Goal: Task Accomplishment & Management: Use online tool/utility

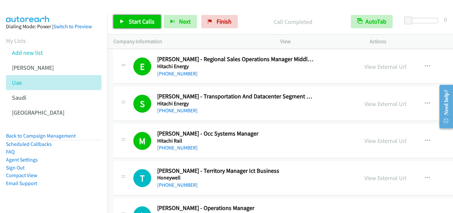
click at [120, 20] on icon at bounding box center [122, 22] width 5 height 5
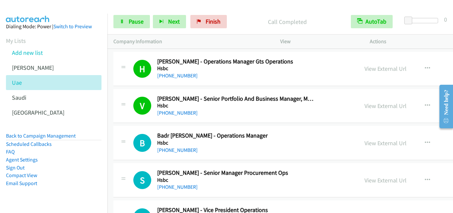
scroll to position [3951, 0]
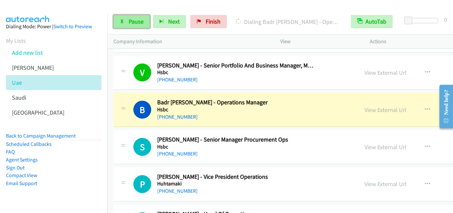
click at [121, 20] on icon at bounding box center [122, 22] width 5 height 5
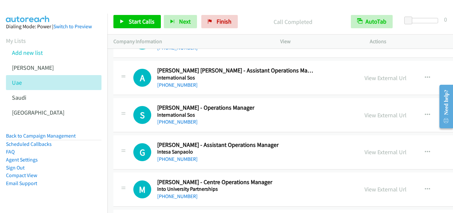
scroll to position [4581, 0]
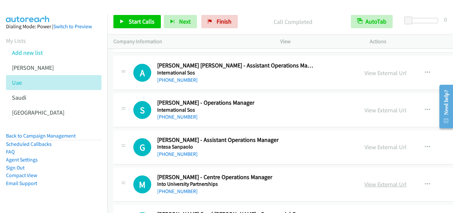
click at [365, 184] on link "View External Url" at bounding box center [386, 184] width 42 height 8
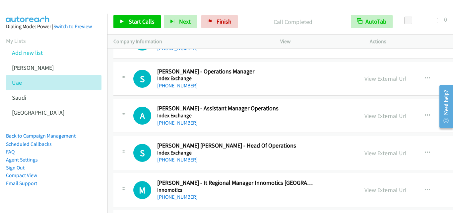
scroll to position [4382, 0]
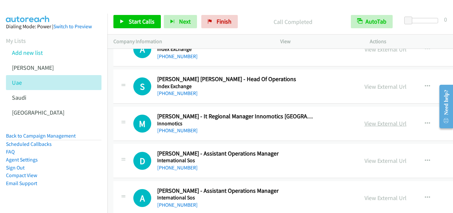
click at [365, 126] on link "View External Url" at bounding box center [386, 124] width 42 height 8
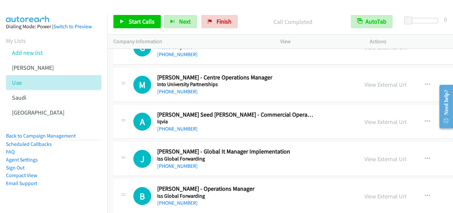
scroll to position [4714, 0]
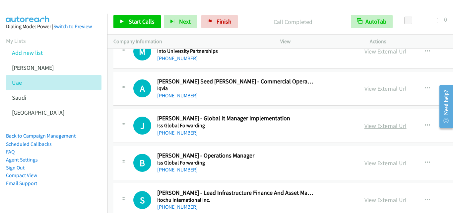
click at [365, 129] on link "View External Url" at bounding box center [386, 126] width 42 height 8
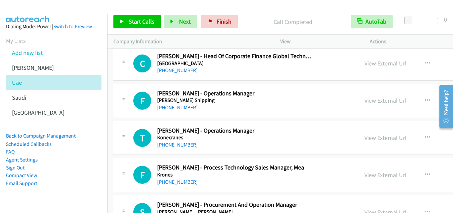
scroll to position [5478, 0]
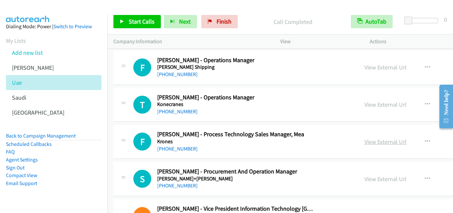
click at [365, 143] on link "View External Url" at bounding box center [386, 142] width 42 height 8
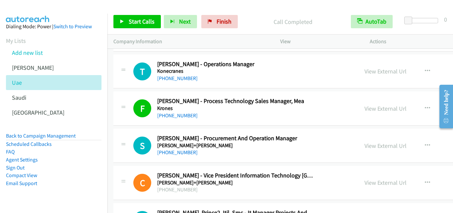
scroll to position [5544, 0]
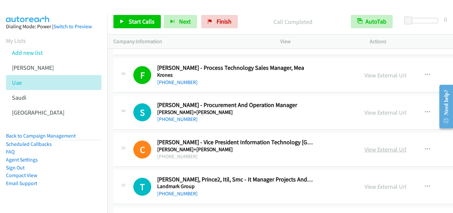
click at [365, 150] on link "View External Url" at bounding box center [386, 149] width 42 height 8
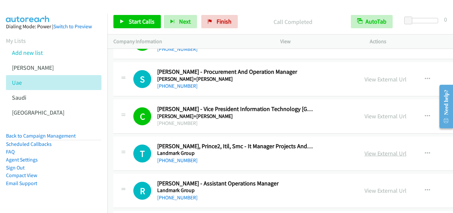
click at [365, 156] on link "View External Url" at bounding box center [386, 153] width 42 height 8
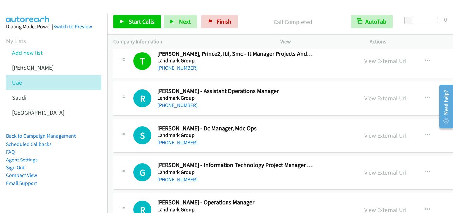
scroll to position [5677, 0]
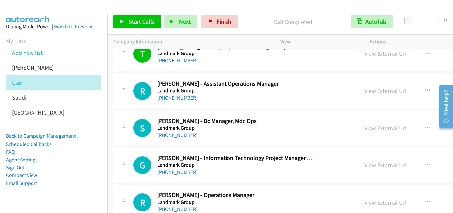
click at [365, 166] on link "View External Url" at bounding box center [386, 165] width 42 height 8
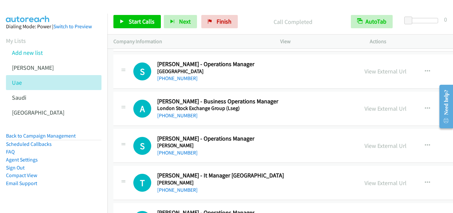
scroll to position [6042, 0]
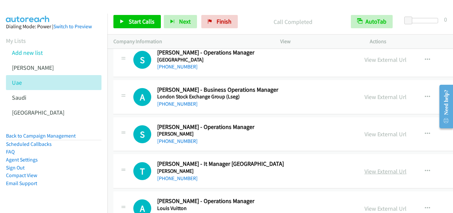
click at [365, 174] on link "View External Url" at bounding box center [386, 171] width 42 height 8
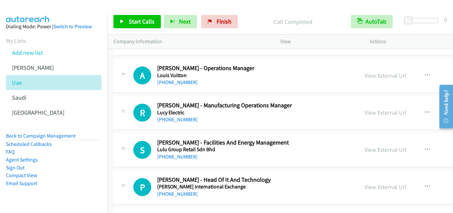
scroll to position [6208, 0]
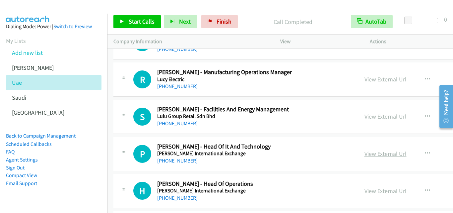
click at [365, 155] on link "View External Url" at bounding box center [386, 154] width 42 height 8
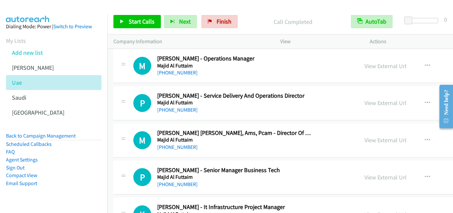
scroll to position [6441, 0]
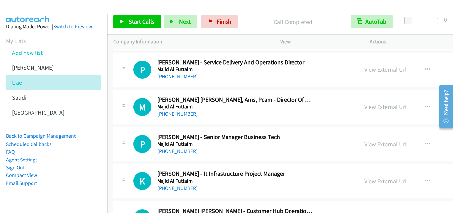
click at [365, 144] on link "View External Url" at bounding box center [386, 144] width 42 height 8
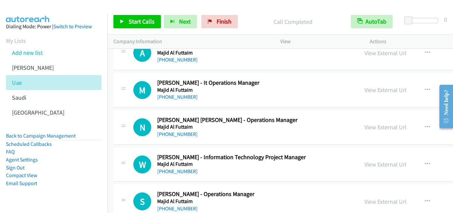
scroll to position [6606, 0]
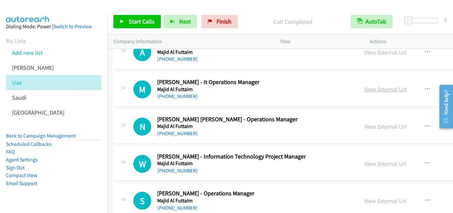
click at [365, 90] on link "View External Url" at bounding box center [386, 89] width 42 height 8
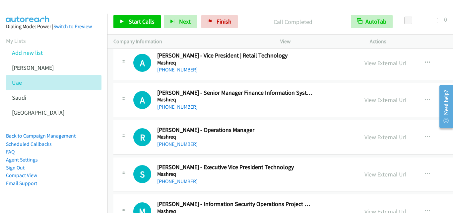
scroll to position [7005, 0]
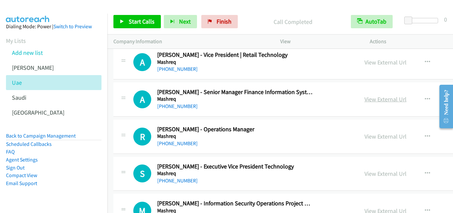
click at [365, 101] on link "View External Url" at bounding box center [386, 99] width 42 height 8
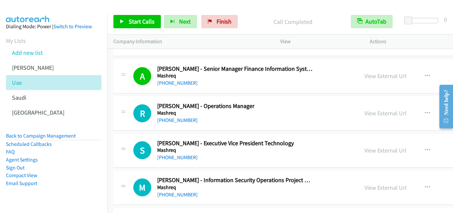
scroll to position [7038, 0]
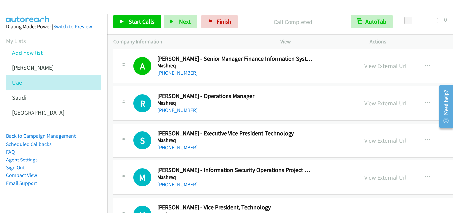
click at [365, 141] on link "View External Url" at bounding box center [386, 140] width 42 height 8
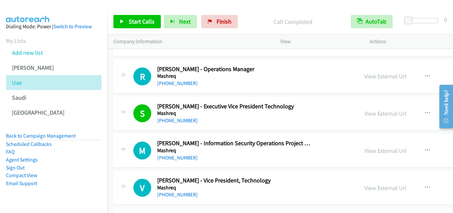
scroll to position [7071, 0]
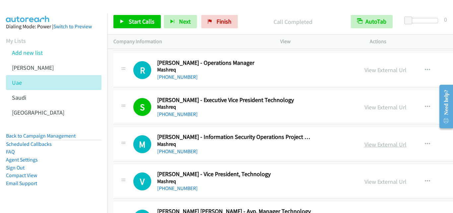
click at [365, 144] on link "View External Url" at bounding box center [386, 144] width 42 height 8
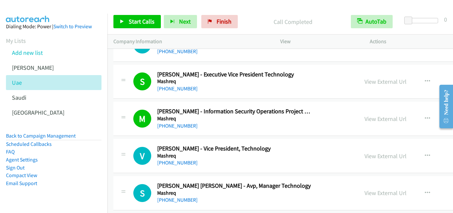
scroll to position [7104, 0]
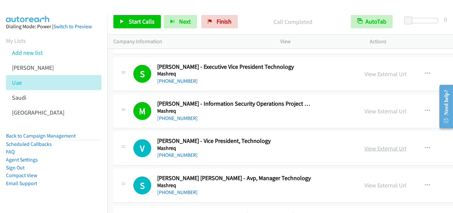
click at [365, 148] on link "View External Url" at bounding box center [386, 148] width 42 height 8
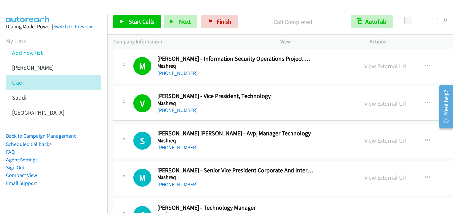
scroll to position [7138, 0]
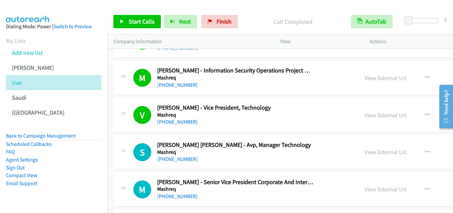
click at [233, 155] on div "[PHONE_NUMBER]" at bounding box center [235, 159] width 157 height 8
click at [425, 153] on icon "button" at bounding box center [427, 151] width 5 height 5
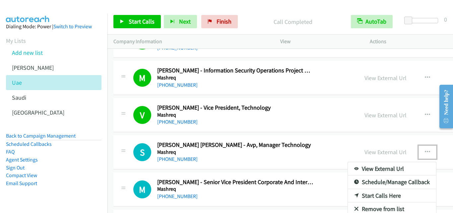
click at [348, 194] on link "Start Calls Here" at bounding box center [392, 195] width 88 height 13
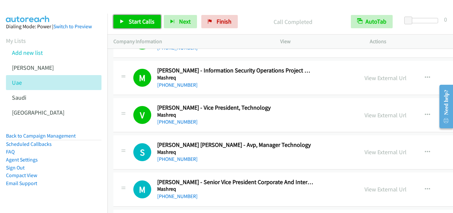
click at [121, 21] on icon at bounding box center [122, 22] width 5 height 5
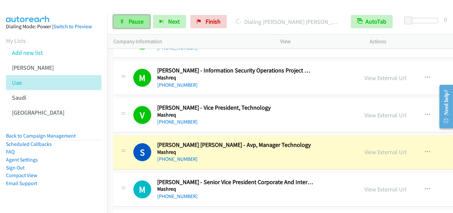
click at [122, 20] on icon at bounding box center [122, 22] width 5 height 5
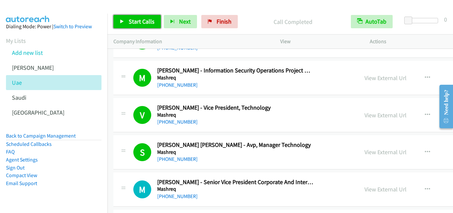
click at [121, 18] on link "Start Calls" at bounding box center [137, 21] width 47 height 13
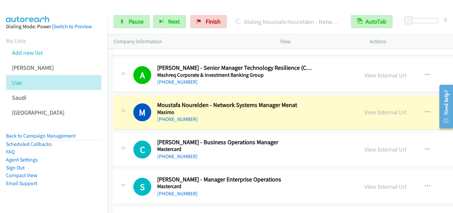
scroll to position [7370, 0]
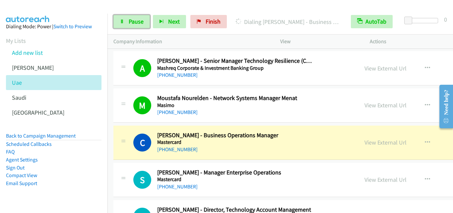
drag, startPoint x: 120, startPoint y: 22, endPoint x: 166, endPoint y: 55, distance: 57.1
click at [120, 22] on link "Pause" at bounding box center [132, 21] width 37 height 13
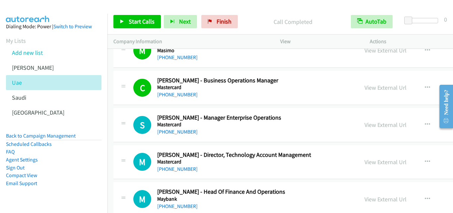
scroll to position [7436, 0]
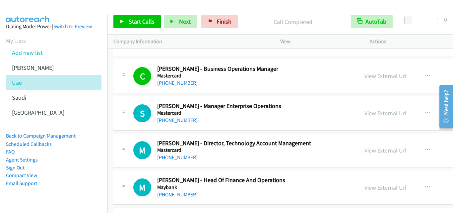
click at [240, 161] on div "[PHONE_NUMBER]" at bounding box center [235, 157] width 157 height 8
click at [425, 148] on icon "button" at bounding box center [427, 149] width 5 height 5
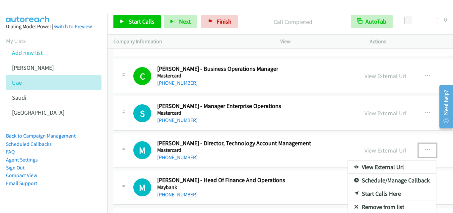
click at [348, 193] on link "Start Calls Here" at bounding box center [392, 193] width 88 height 13
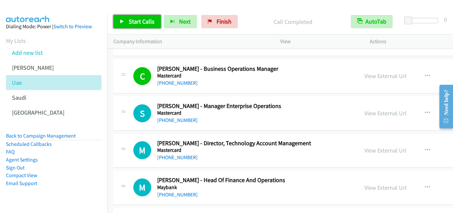
click at [122, 20] on icon at bounding box center [122, 22] width 5 height 5
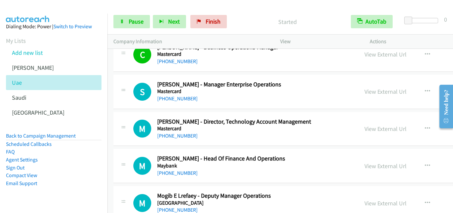
scroll to position [7470, 0]
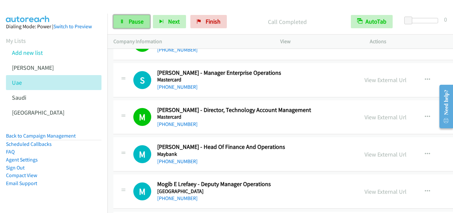
click at [122, 21] on icon at bounding box center [122, 22] width 5 height 5
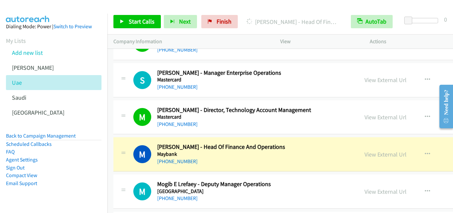
click at [230, 120] on div "[PHONE_NUMBER]" at bounding box center [235, 124] width 157 height 8
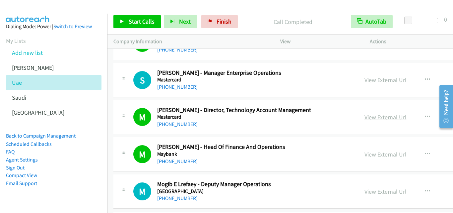
click at [365, 118] on link "View External Url" at bounding box center [386, 117] width 42 height 8
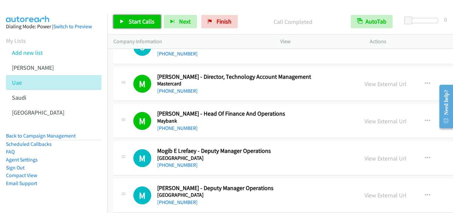
click at [120, 22] on link "Start Calls" at bounding box center [137, 21] width 47 height 13
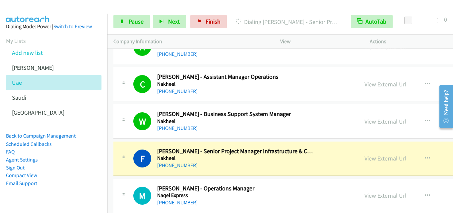
scroll to position [8167, 0]
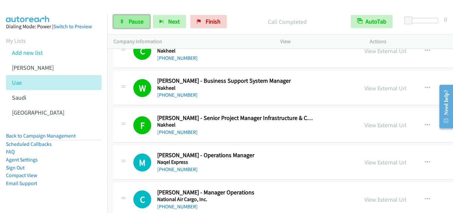
click at [122, 22] on icon at bounding box center [122, 22] width 5 height 5
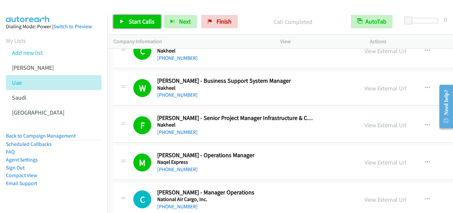
drag, startPoint x: 120, startPoint y: 19, endPoint x: 124, endPoint y: 27, distance: 9.2
click at [120, 20] on icon at bounding box center [122, 22] width 5 height 5
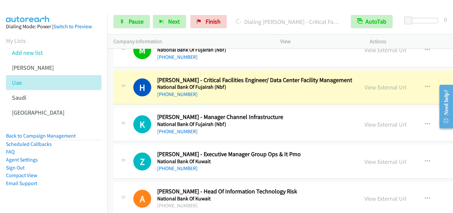
scroll to position [8466, 0]
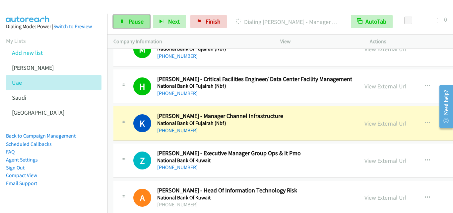
click at [123, 23] on icon at bounding box center [122, 22] width 5 height 5
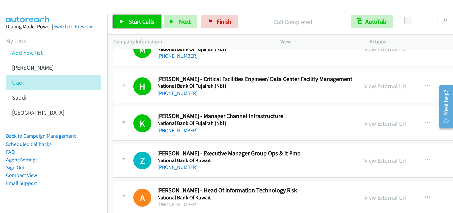
click at [122, 20] on icon at bounding box center [122, 22] width 5 height 5
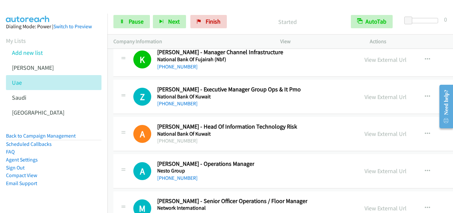
scroll to position [8532, 0]
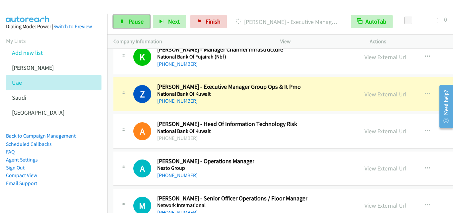
click at [120, 18] on link "Pause" at bounding box center [132, 21] width 37 height 13
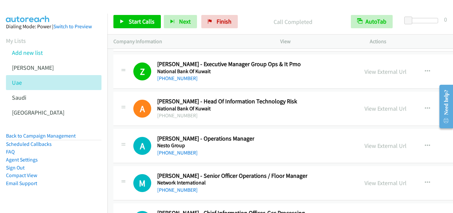
scroll to position [8565, 0]
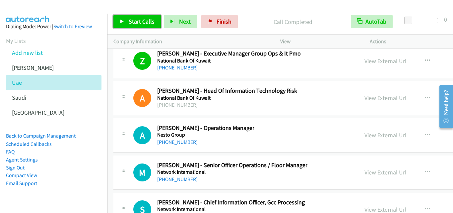
click at [123, 20] on icon at bounding box center [122, 22] width 5 height 5
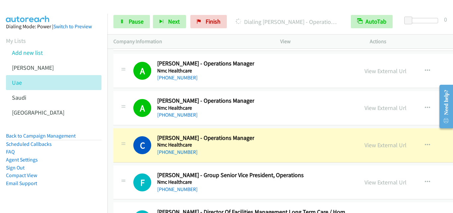
scroll to position [9030, 0]
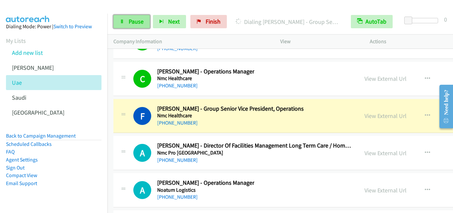
click at [120, 20] on icon at bounding box center [122, 22] width 5 height 5
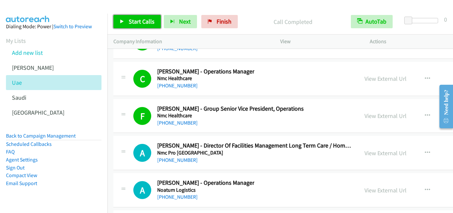
click at [122, 20] on icon at bounding box center [122, 22] width 5 height 5
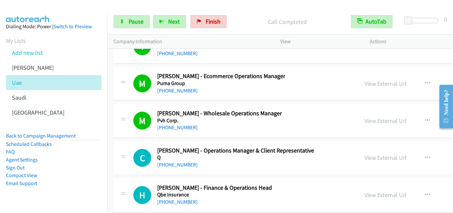
scroll to position [9926, 0]
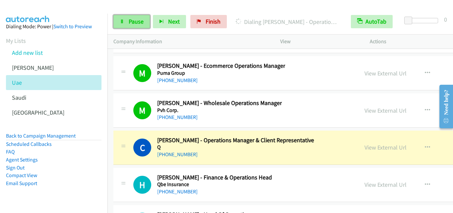
click at [120, 22] on icon at bounding box center [122, 22] width 5 height 5
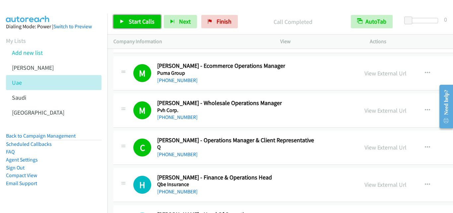
click at [121, 21] on icon at bounding box center [122, 22] width 5 height 5
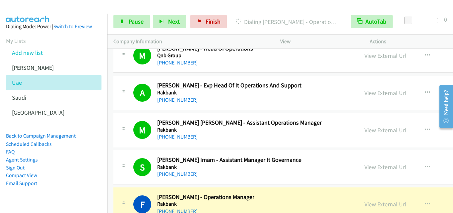
scroll to position [10126, 0]
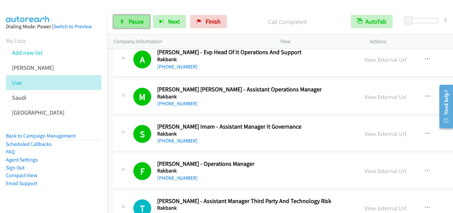
click at [125, 20] on link "Pause" at bounding box center [132, 21] width 37 height 13
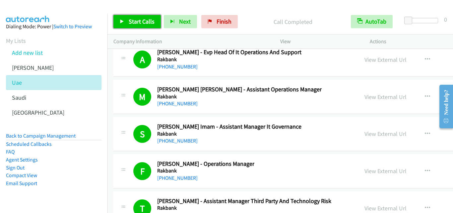
click at [120, 22] on link "Start Calls" at bounding box center [137, 21] width 47 height 13
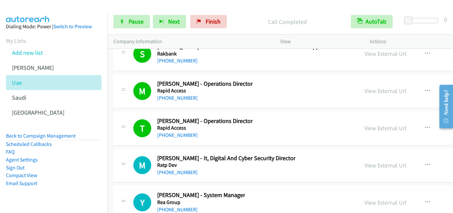
scroll to position [10424, 0]
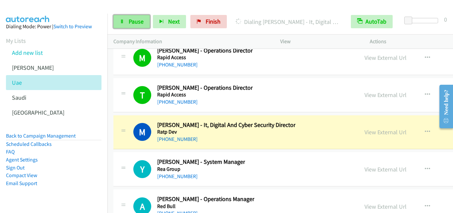
click at [123, 22] on icon at bounding box center [122, 22] width 5 height 5
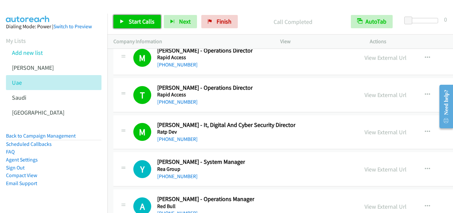
click at [121, 20] on icon at bounding box center [122, 22] width 5 height 5
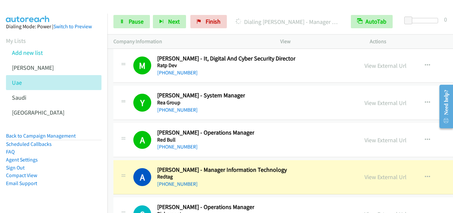
scroll to position [10524, 0]
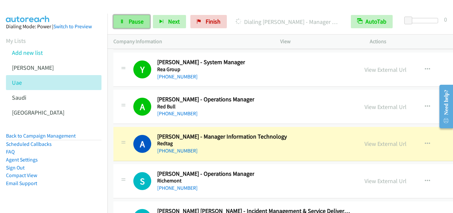
click at [121, 24] on link "Pause" at bounding box center [132, 21] width 37 height 13
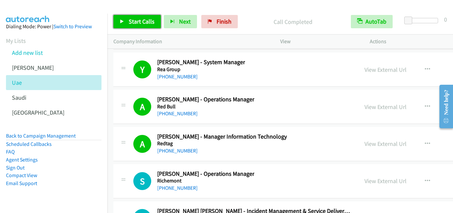
click at [122, 21] on icon at bounding box center [122, 22] width 5 height 5
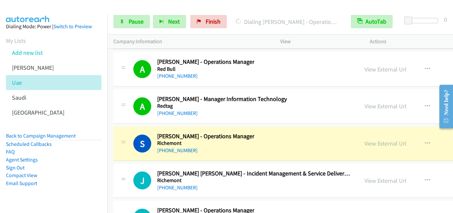
scroll to position [10590, 0]
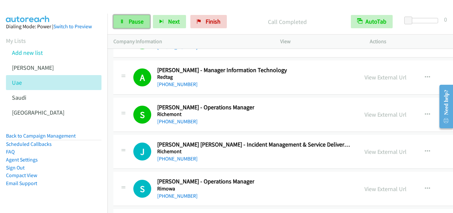
click at [124, 20] on icon at bounding box center [122, 22] width 5 height 5
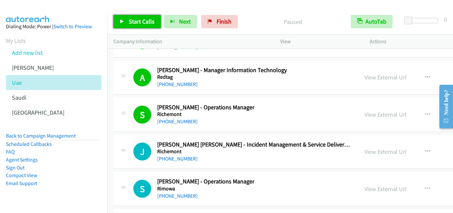
click at [123, 24] on icon at bounding box center [122, 22] width 5 height 5
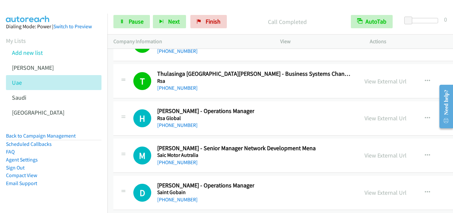
scroll to position [10922, 0]
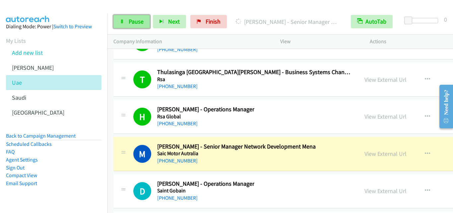
click at [119, 20] on link "Pause" at bounding box center [132, 21] width 37 height 13
